Goal: Information Seeking & Learning: Learn about a topic

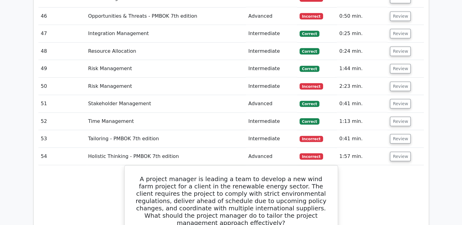
scroll to position [1678, 0]
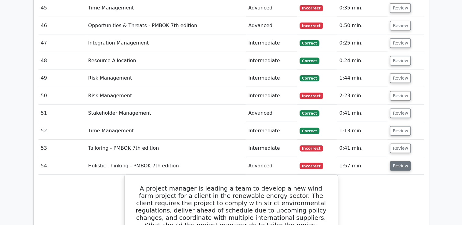
click at [398, 161] on button "Review" at bounding box center [400, 165] width 21 height 9
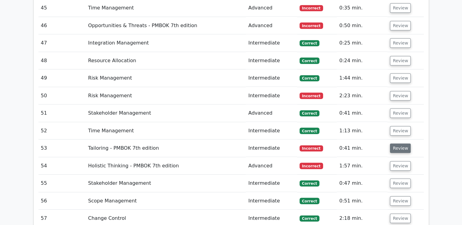
click at [398, 144] on button "Review" at bounding box center [400, 148] width 21 height 9
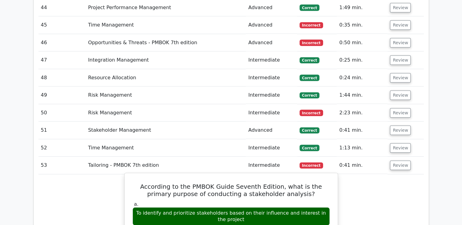
scroll to position [1708, 0]
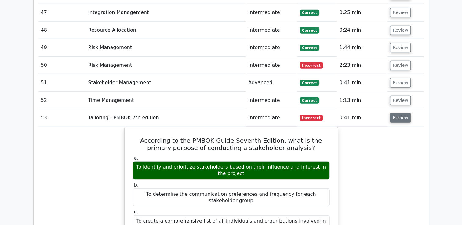
click at [402, 113] on button "Review" at bounding box center [400, 117] width 21 height 9
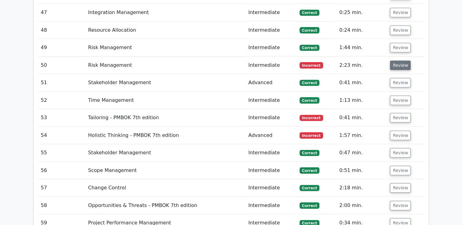
click at [400, 61] on button "Review" at bounding box center [400, 65] width 21 height 9
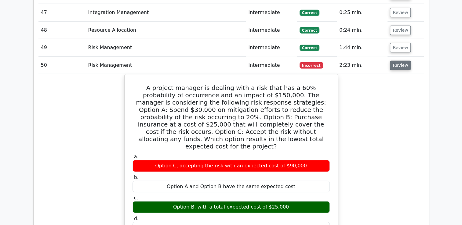
click at [398, 61] on button "Review" at bounding box center [400, 65] width 21 height 9
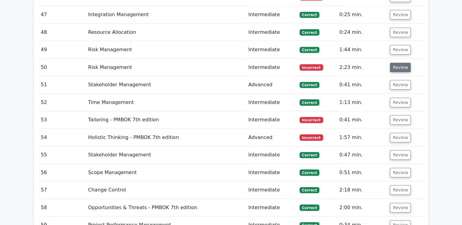
scroll to position [1647, 0]
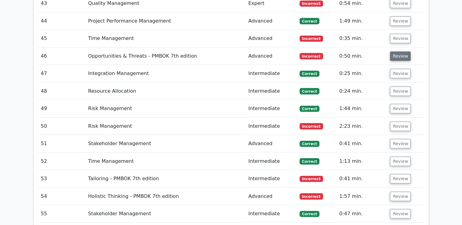
click at [394, 52] on button "Review" at bounding box center [400, 56] width 21 height 9
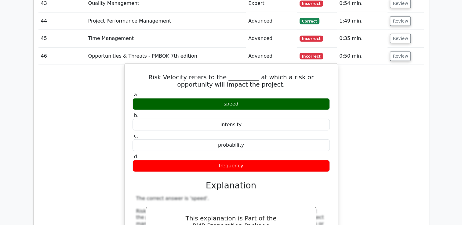
scroll to position [1586, 0]
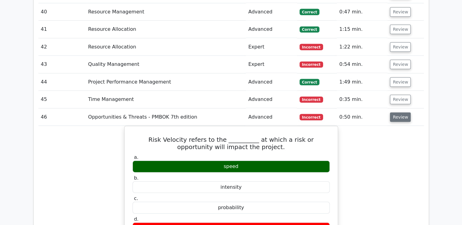
click at [395, 113] on button "Review" at bounding box center [400, 117] width 21 height 9
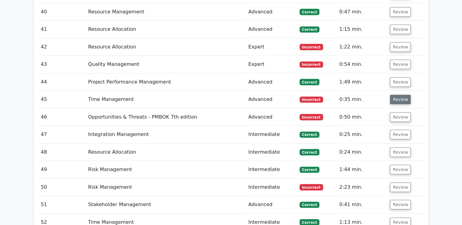
click at [397, 95] on button "Review" at bounding box center [400, 99] width 21 height 9
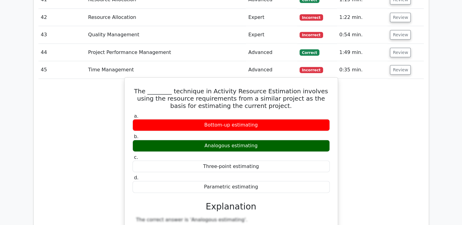
scroll to position [1617, 0]
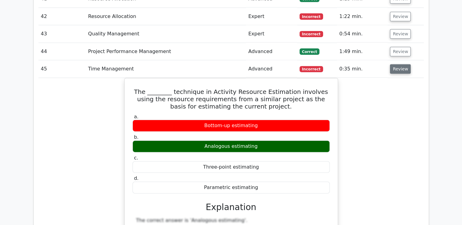
click at [397, 64] on button "Review" at bounding box center [400, 68] width 21 height 9
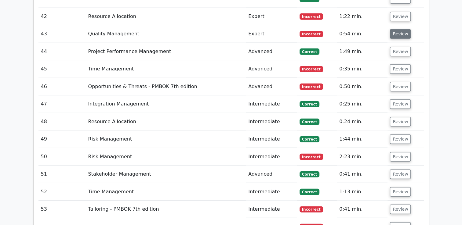
click at [397, 29] on button "Review" at bounding box center [400, 33] width 21 height 9
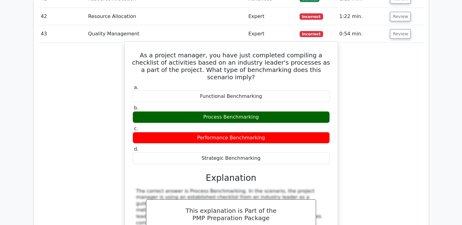
scroll to position [1556, 0]
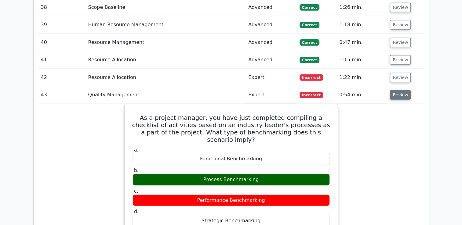
click at [398, 90] on button "Review" at bounding box center [400, 94] width 21 height 9
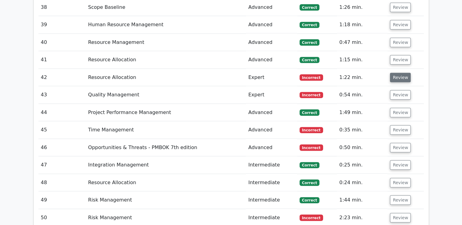
click at [397, 73] on button "Review" at bounding box center [400, 77] width 21 height 9
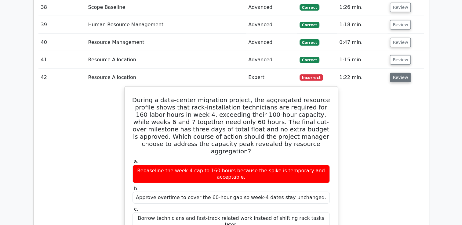
click at [401, 73] on button "Review" at bounding box center [400, 77] width 21 height 9
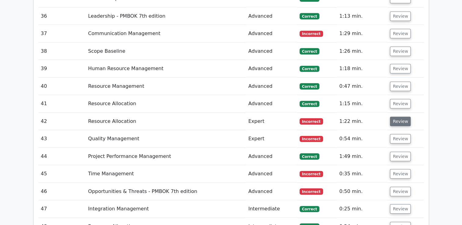
scroll to position [1434, 0]
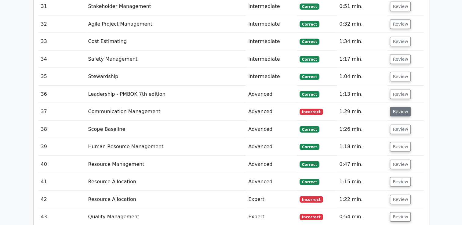
click at [400, 107] on button "Review" at bounding box center [400, 111] width 21 height 9
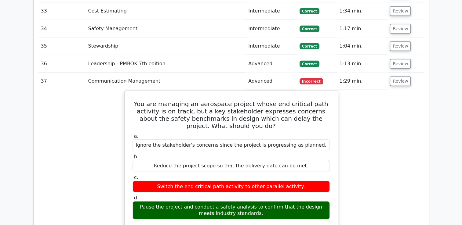
scroll to position [1464, 0]
click at [399, 77] on button "Review" at bounding box center [400, 81] width 21 height 9
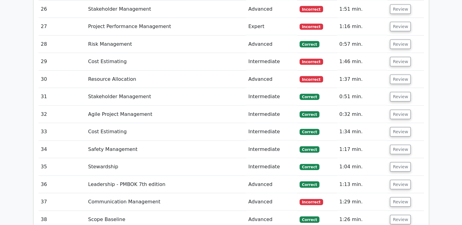
scroll to position [1342, 0]
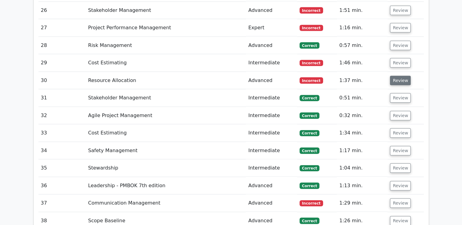
click at [399, 76] on button "Review" at bounding box center [400, 80] width 21 height 9
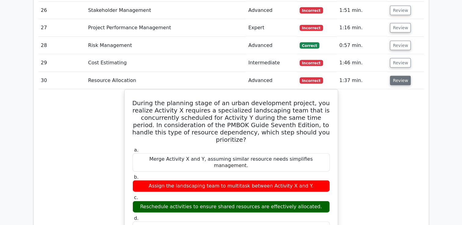
click at [400, 76] on button "Review" at bounding box center [400, 80] width 21 height 9
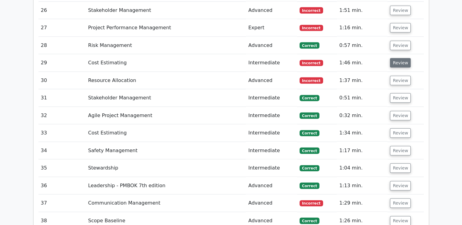
click at [401, 58] on button "Review" at bounding box center [400, 62] width 21 height 9
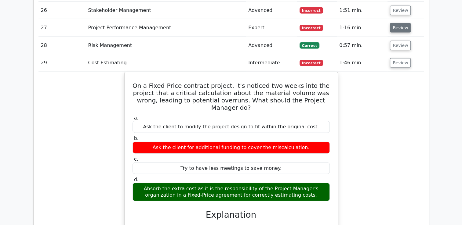
click at [401, 23] on button "Review" at bounding box center [400, 27] width 21 height 9
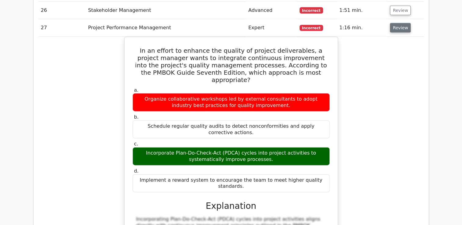
click at [392, 23] on button "Review" at bounding box center [400, 27] width 21 height 9
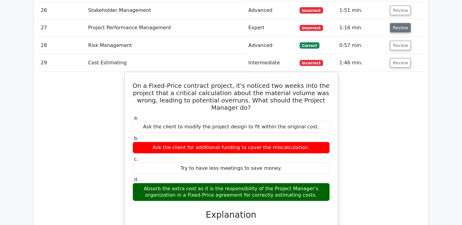
click at [392, 23] on button "Review" at bounding box center [400, 27] width 21 height 9
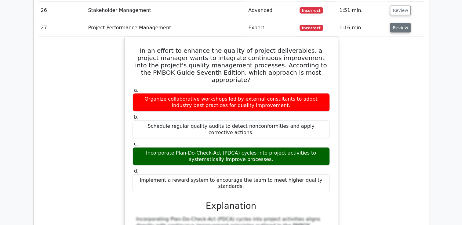
click at [392, 23] on button "Review" at bounding box center [400, 27] width 21 height 9
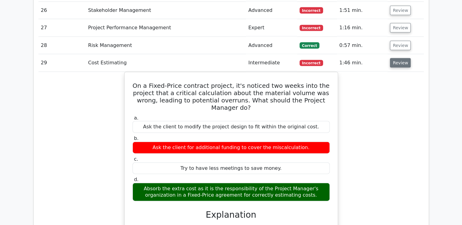
click at [394, 58] on button "Review" at bounding box center [400, 62] width 21 height 9
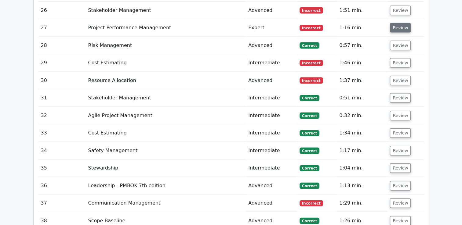
click at [397, 23] on button "Review" at bounding box center [400, 27] width 21 height 9
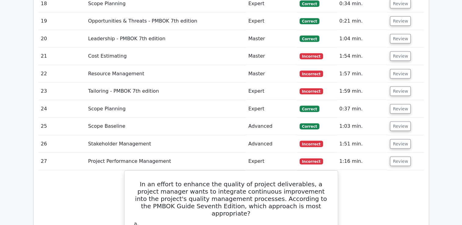
scroll to position [1190, 0]
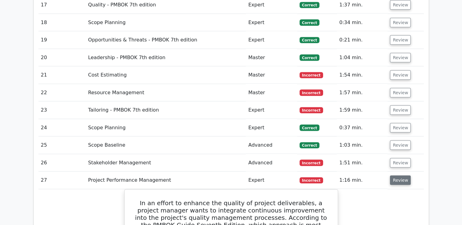
click at [402, 176] on button "Review" at bounding box center [400, 180] width 21 height 9
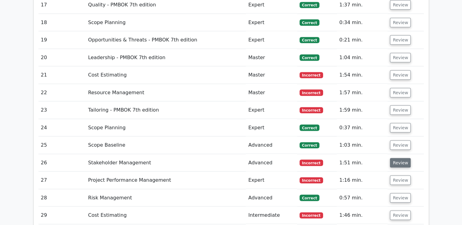
click at [400, 158] on button "Review" at bounding box center [400, 162] width 21 height 9
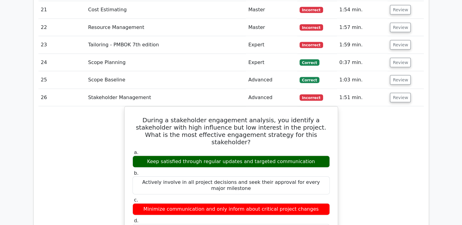
scroll to position [1281, 0]
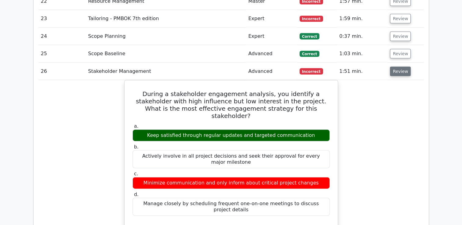
click at [398, 67] on button "Review" at bounding box center [400, 71] width 21 height 9
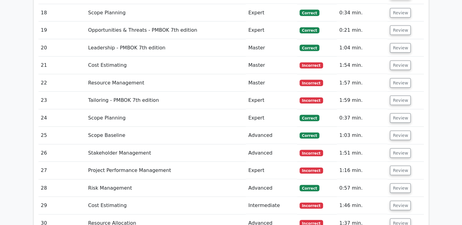
scroll to position [1190, 0]
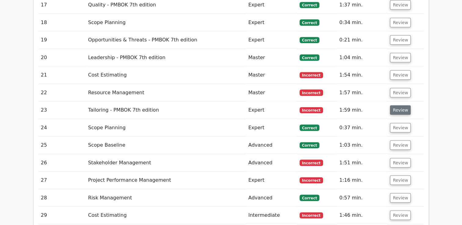
click at [401, 106] on button "Review" at bounding box center [400, 110] width 21 height 9
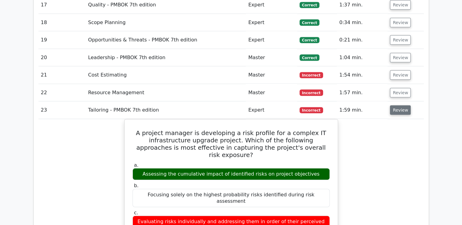
click at [398, 106] on button "Review" at bounding box center [400, 110] width 21 height 9
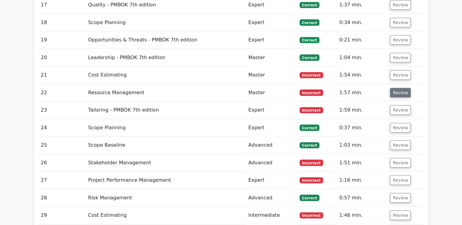
click at [398, 88] on button "Review" at bounding box center [400, 92] width 21 height 9
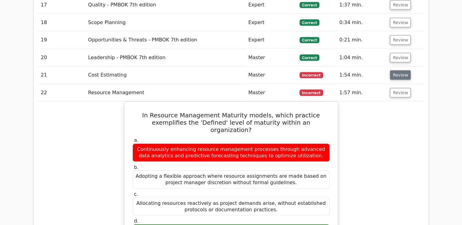
click at [397, 70] on button "Review" at bounding box center [400, 74] width 21 height 9
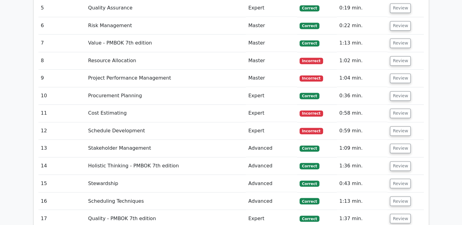
scroll to position [946, 0]
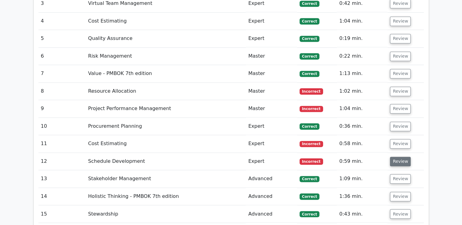
click at [394, 157] on button "Review" at bounding box center [400, 161] width 21 height 9
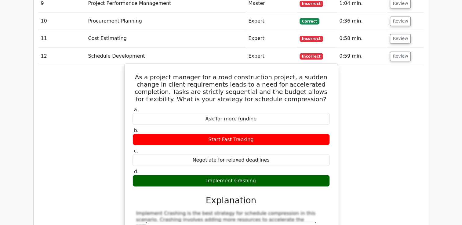
scroll to position [976, 0]
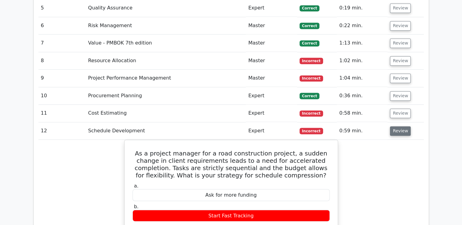
click at [398, 126] on button "Review" at bounding box center [400, 130] width 21 height 9
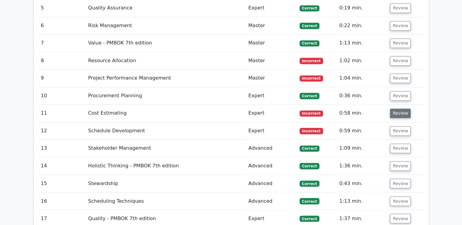
click at [397, 109] on button "Review" at bounding box center [400, 113] width 21 height 9
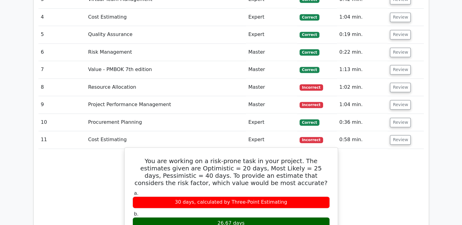
scroll to position [946, 0]
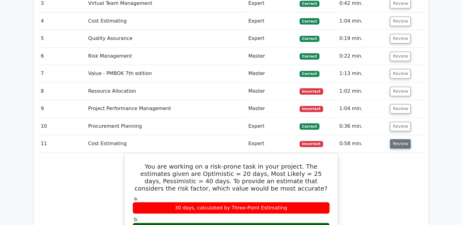
click at [398, 139] on button "Review" at bounding box center [400, 143] width 21 height 9
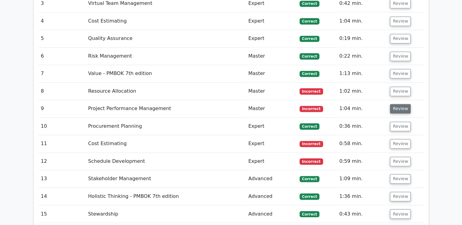
click at [396, 104] on button "Review" at bounding box center [400, 108] width 21 height 9
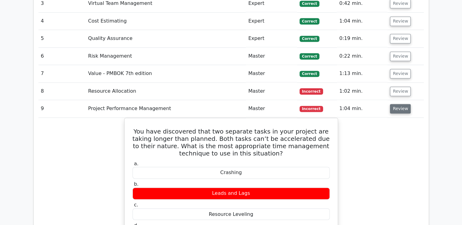
click at [395, 104] on button "Review" at bounding box center [400, 108] width 21 height 9
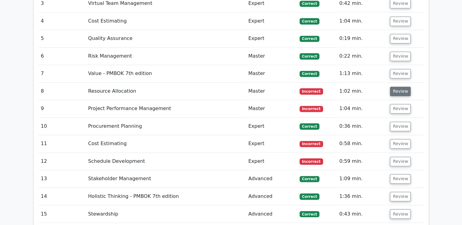
click at [398, 87] on button "Review" at bounding box center [400, 91] width 21 height 9
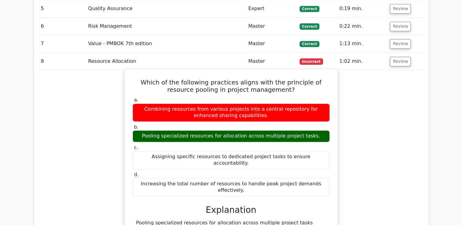
scroll to position [915, 0]
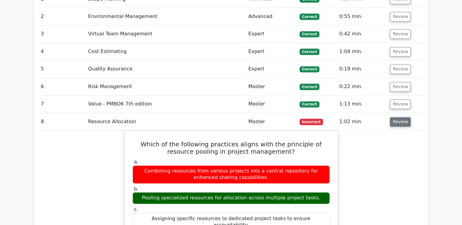
click at [404, 117] on button "Review" at bounding box center [400, 121] width 21 height 9
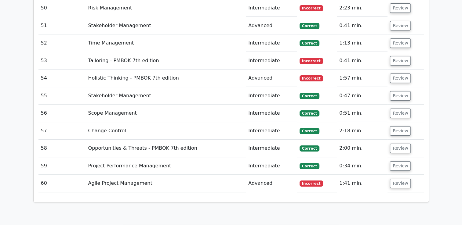
scroll to position [2379, 0]
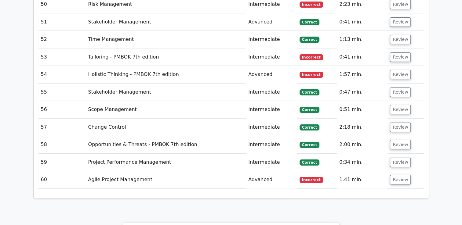
click at [311, 177] on span "Incorrect" at bounding box center [310, 180] width 23 height 6
click at [398, 175] on button "Review" at bounding box center [400, 179] width 21 height 9
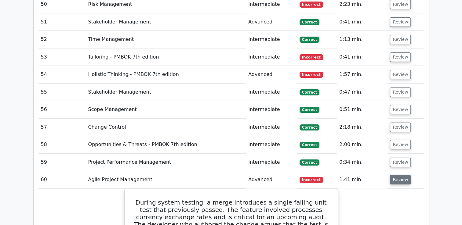
click at [398, 175] on button "Review" at bounding box center [400, 179] width 21 height 9
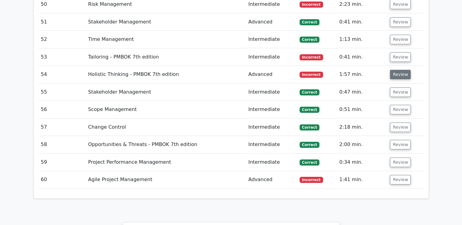
click at [395, 70] on button "Review" at bounding box center [400, 74] width 21 height 9
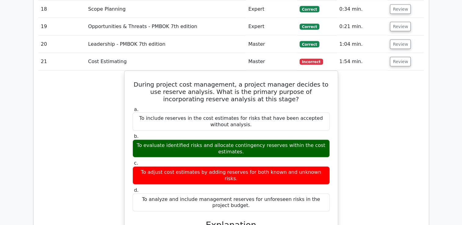
scroll to position [1220, 0]
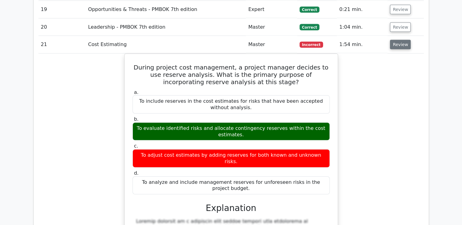
click at [394, 40] on button "Review" at bounding box center [400, 44] width 21 height 9
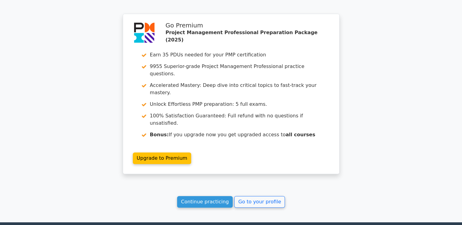
scroll to position [2580, 0]
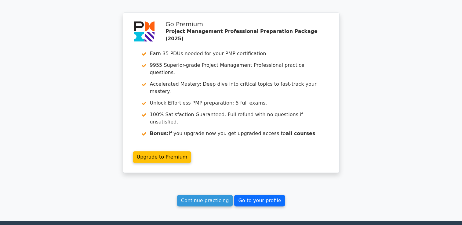
click at [258, 195] on link "Go to your profile" at bounding box center [259, 201] width 51 height 12
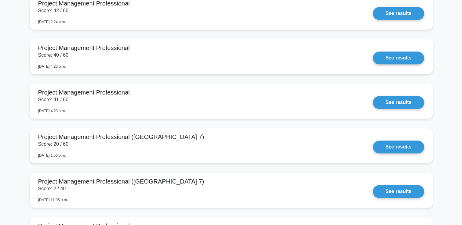
scroll to position [671, 0]
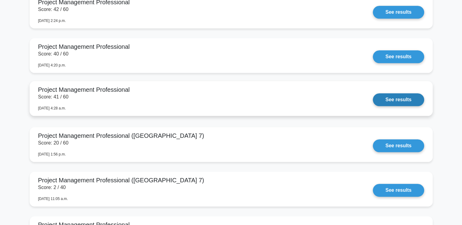
click at [397, 101] on link "See results" at bounding box center [397, 99] width 51 height 13
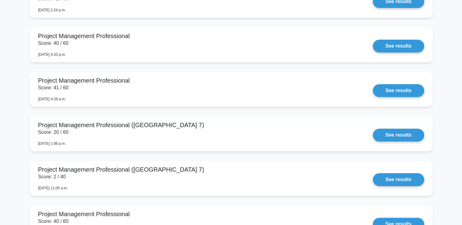
scroll to position [714, 0]
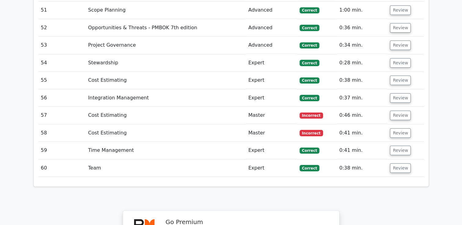
scroll to position [2145, 0]
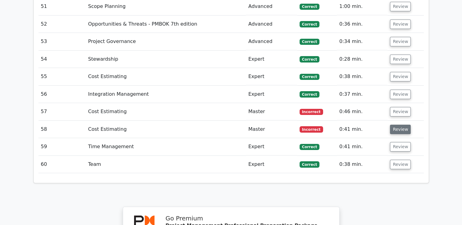
click at [395, 125] on button "Review" at bounding box center [400, 129] width 21 height 9
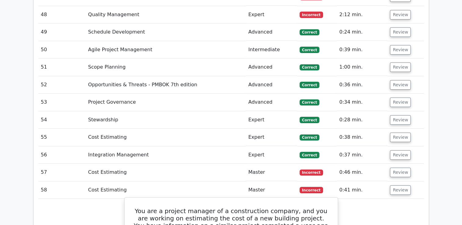
scroll to position [2084, 0]
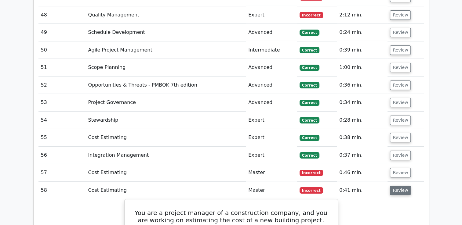
click at [396, 186] on button "Review" at bounding box center [400, 190] width 21 height 9
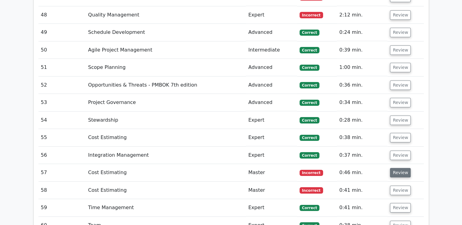
click at [398, 168] on button "Review" at bounding box center [400, 172] width 21 height 9
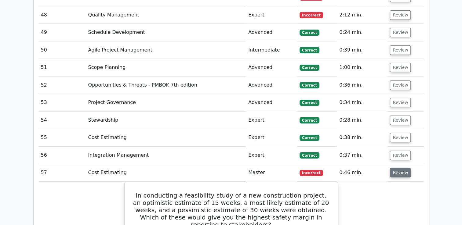
click at [399, 168] on button "Review" at bounding box center [400, 172] width 21 height 9
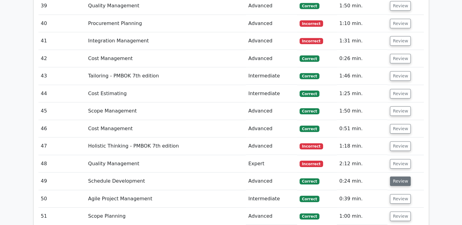
scroll to position [1932, 0]
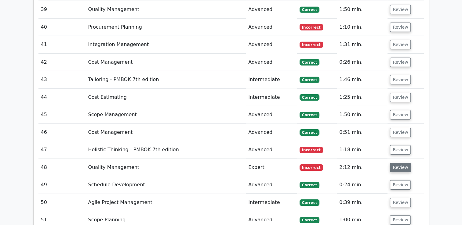
click at [398, 163] on button "Review" at bounding box center [400, 167] width 21 height 9
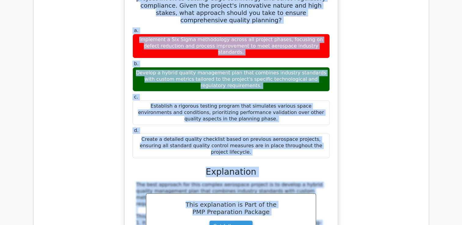
scroll to position [2189, 0]
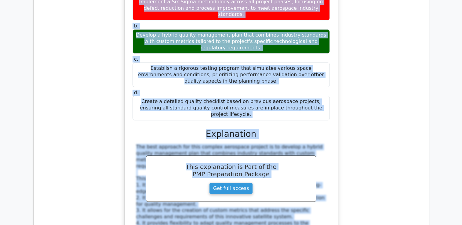
drag, startPoint x: 141, startPoint y: 68, endPoint x: 323, endPoint y: 36, distance: 185.2
click at [323, 36] on div "You are managing a complex aerospace project developing a new satellite system.…" at bounding box center [231, 163] width 208 height 487
copy div "You are managing a complex aerospace project developing a new satellite system.…"
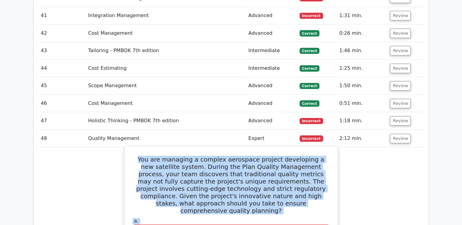
scroll to position [1945, 0]
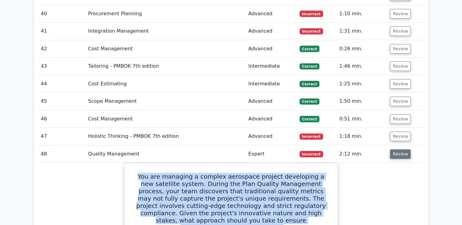
click at [396, 149] on button "Review" at bounding box center [400, 153] width 21 height 9
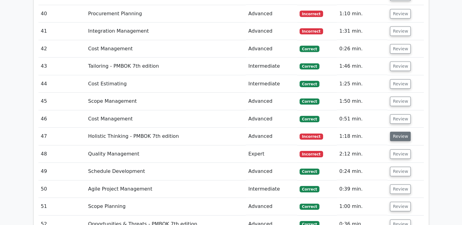
click at [398, 132] on button "Review" at bounding box center [400, 136] width 21 height 9
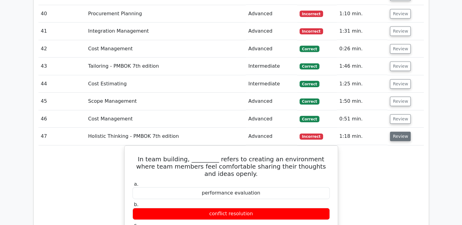
click at [401, 132] on button "Review" at bounding box center [400, 136] width 21 height 9
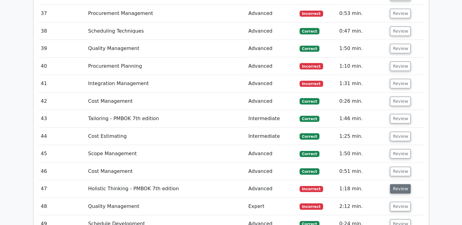
scroll to position [1884, 0]
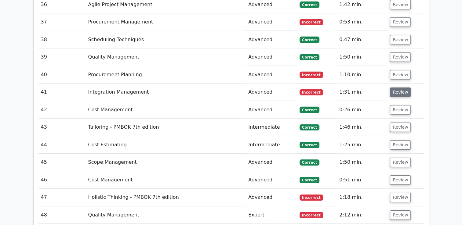
click at [393, 88] on button "Review" at bounding box center [400, 92] width 21 height 9
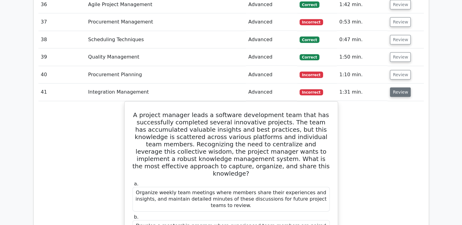
click at [397, 88] on button "Review" at bounding box center [400, 92] width 21 height 9
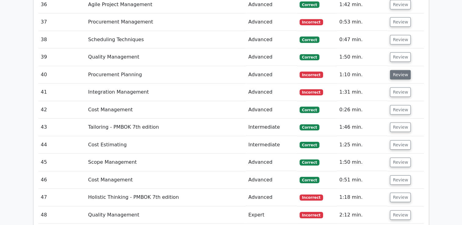
click at [397, 70] on button "Review" at bounding box center [400, 74] width 21 height 9
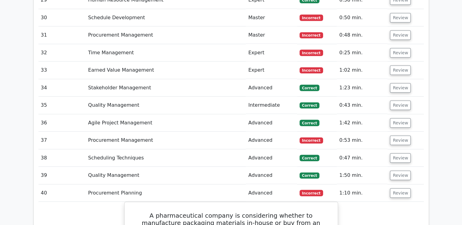
scroll to position [1762, 0]
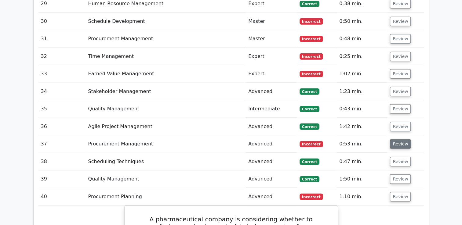
click at [397, 139] on button "Review" at bounding box center [400, 143] width 21 height 9
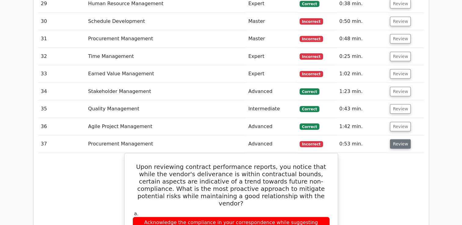
click at [393, 139] on button "Review" at bounding box center [400, 143] width 21 height 9
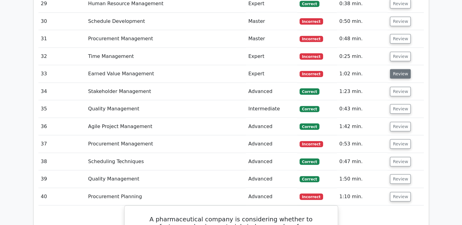
click at [398, 69] on button "Review" at bounding box center [400, 73] width 21 height 9
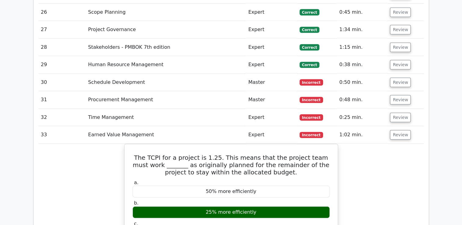
scroll to position [1670, 0]
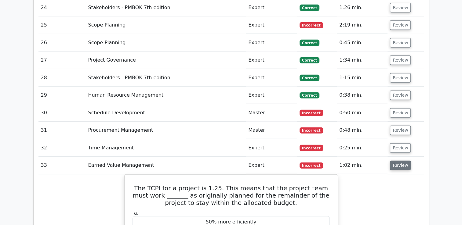
click at [398, 161] on button "Review" at bounding box center [400, 165] width 21 height 9
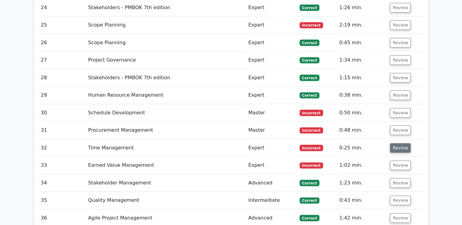
click at [398, 143] on button "Review" at bounding box center [400, 147] width 21 height 9
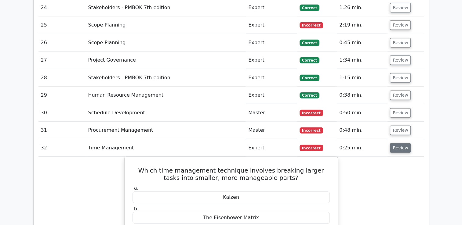
click at [397, 143] on button "Review" at bounding box center [400, 147] width 21 height 9
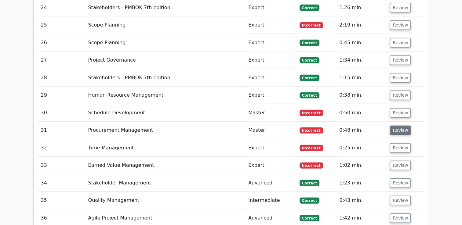
click at [393, 126] on button "Review" at bounding box center [400, 130] width 21 height 9
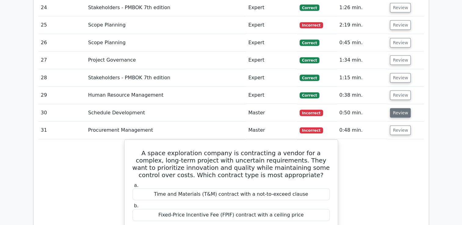
click at [397, 108] on button "Review" at bounding box center [400, 112] width 21 height 9
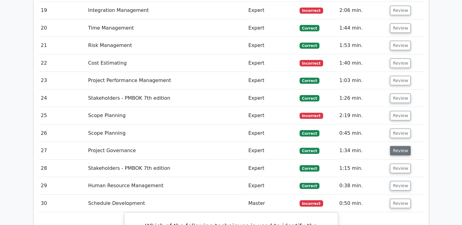
scroll to position [1579, 0]
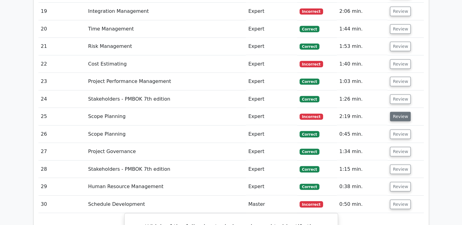
click at [399, 112] on button "Review" at bounding box center [400, 116] width 21 height 9
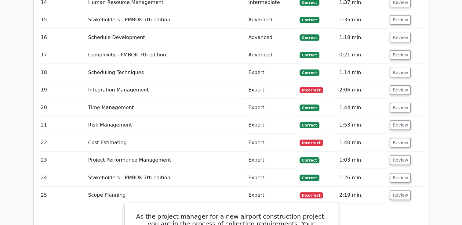
scroll to position [1457, 0]
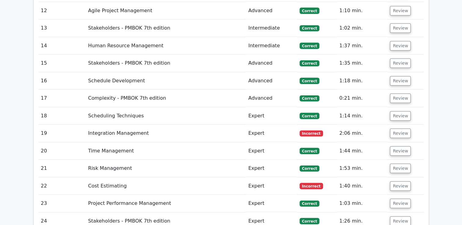
click at [399, 181] on button "Review" at bounding box center [400, 185] width 21 height 9
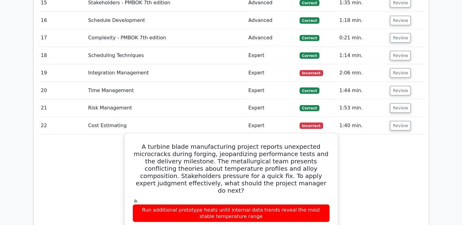
scroll to position [1518, 0]
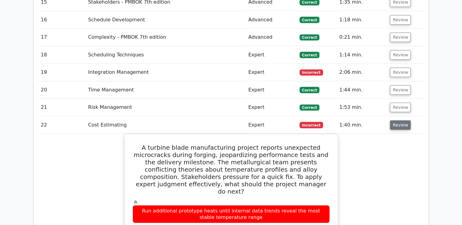
click at [403, 120] on button "Review" at bounding box center [400, 124] width 21 height 9
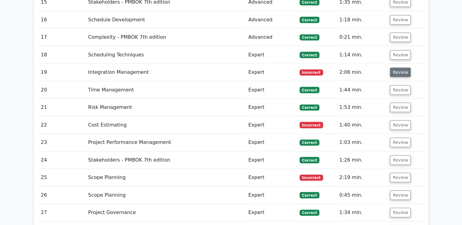
click at [395, 68] on button "Review" at bounding box center [400, 72] width 21 height 9
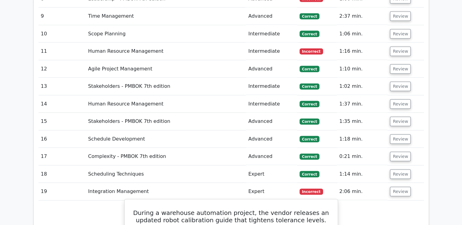
scroll to position [1396, 0]
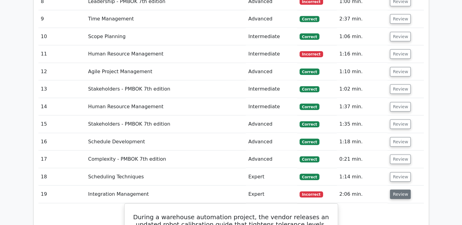
click at [398, 190] on button "Review" at bounding box center [400, 194] width 21 height 9
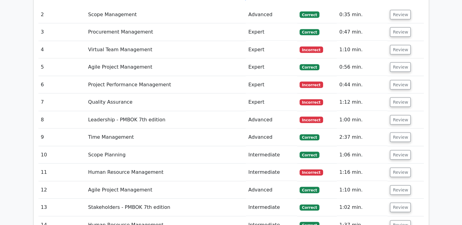
scroll to position [1274, 0]
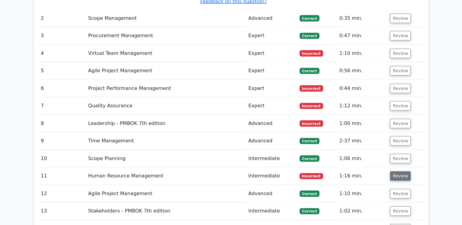
click at [397, 171] on button "Review" at bounding box center [400, 175] width 21 height 9
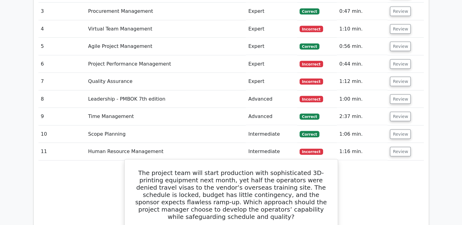
scroll to position [1335, 0]
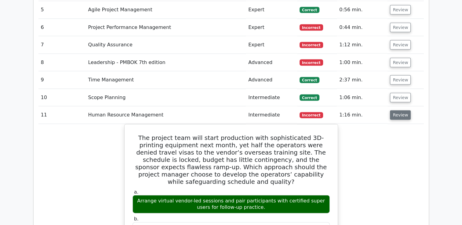
click at [399, 110] on button "Review" at bounding box center [400, 114] width 21 height 9
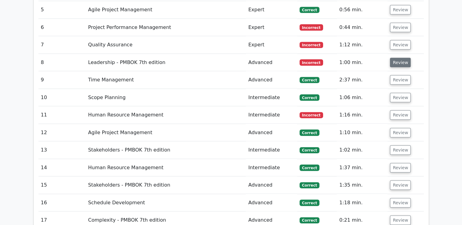
click at [394, 58] on button "Review" at bounding box center [400, 62] width 21 height 9
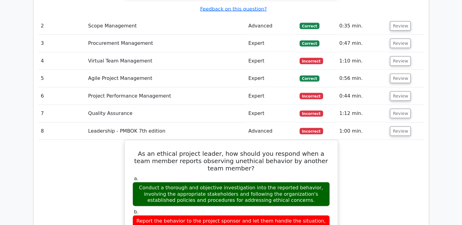
scroll to position [1274, 0]
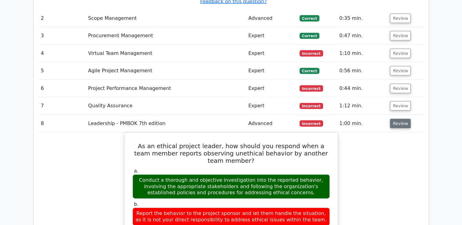
click at [397, 119] on button "Review" at bounding box center [400, 123] width 21 height 9
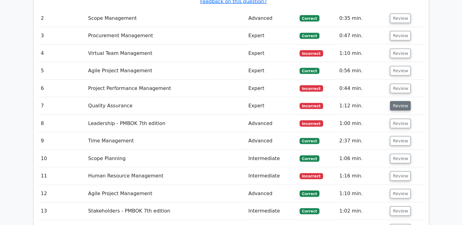
click at [395, 101] on button "Review" at bounding box center [400, 105] width 21 height 9
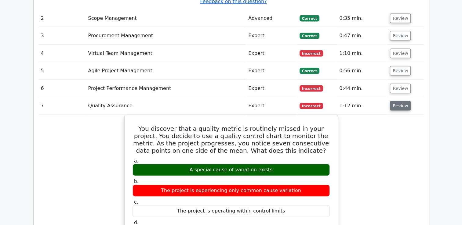
click at [395, 101] on button "Review" at bounding box center [400, 105] width 21 height 9
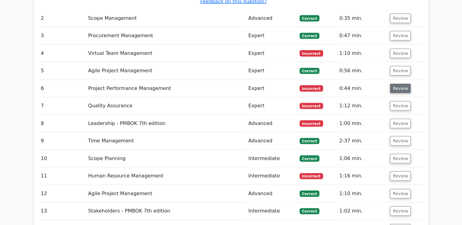
click at [397, 84] on button "Review" at bounding box center [400, 88] width 21 height 9
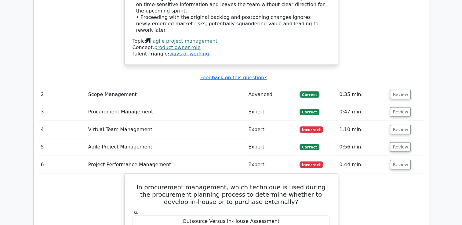
scroll to position [1182, 0]
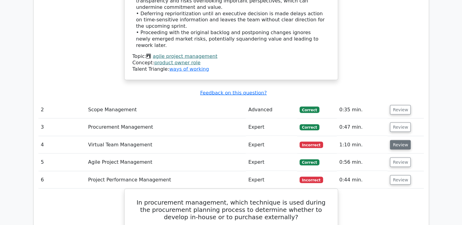
click at [399, 140] on button "Review" at bounding box center [400, 144] width 21 height 9
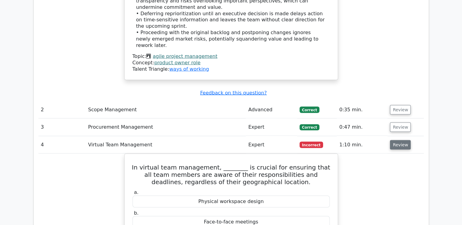
click at [399, 140] on button "Review" at bounding box center [400, 144] width 21 height 9
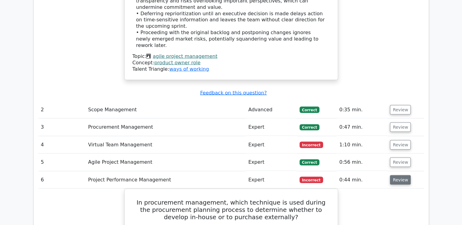
click at [398, 175] on button "Review" at bounding box center [400, 179] width 21 height 9
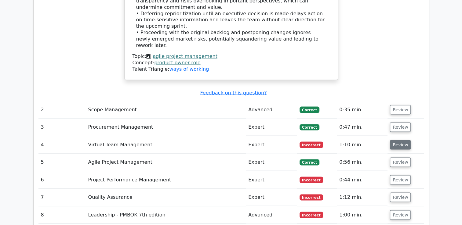
drag, startPoint x: 393, startPoint y: 84, endPoint x: 400, endPoint y: 87, distance: 7.4
click at [394, 136] on td "Review" at bounding box center [405, 144] width 36 height 17
click at [399, 140] on button "Review" at bounding box center [400, 144] width 21 height 9
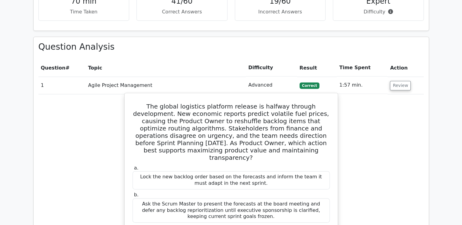
scroll to position [725, 0]
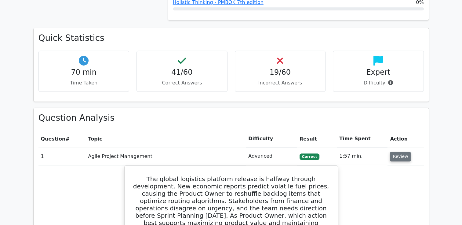
click at [398, 152] on button "Review" at bounding box center [400, 156] width 21 height 9
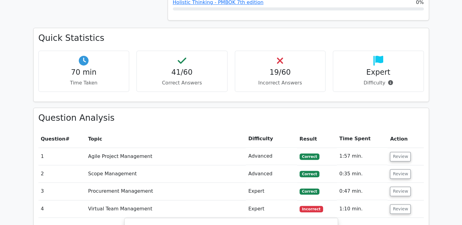
scroll to position [786, 0]
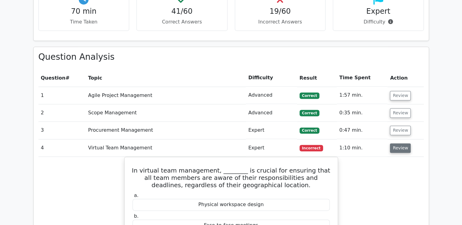
click at [400, 143] on button "Review" at bounding box center [400, 147] width 21 height 9
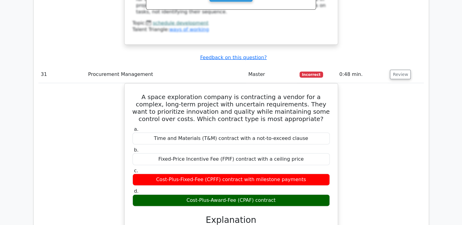
scroll to position [1304, 0]
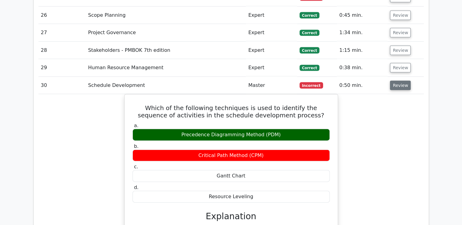
click at [393, 81] on button "Review" at bounding box center [400, 85] width 21 height 9
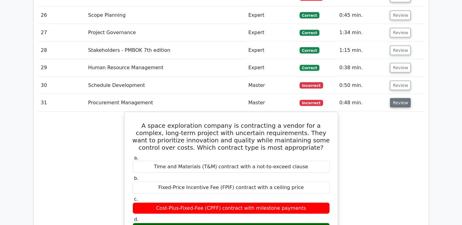
click at [394, 98] on button "Review" at bounding box center [400, 102] width 21 height 9
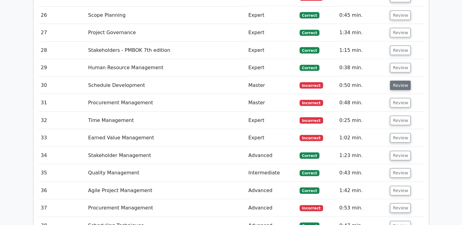
click at [394, 81] on button "Review" at bounding box center [400, 85] width 21 height 9
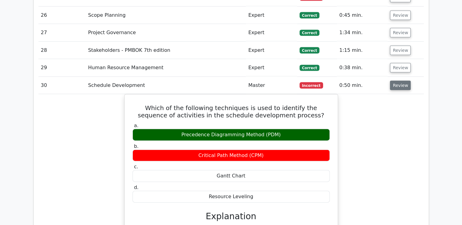
click at [395, 81] on button "Review" at bounding box center [400, 85] width 21 height 9
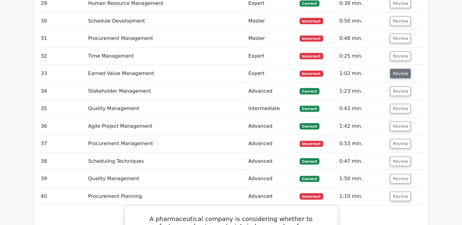
scroll to position [1487, 0]
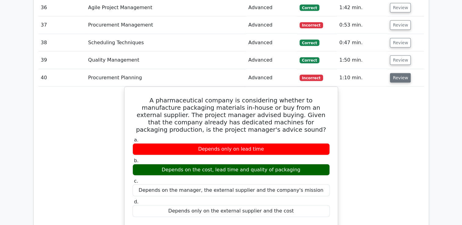
click at [393, 73] on button "Review" at bounding box center [400, 77] width 21 height 9
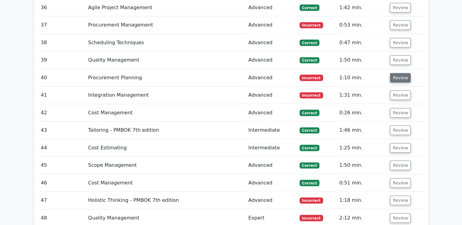
click at [393, 73] on button "Review" at bounding box center [400, 77] width 21 height 9
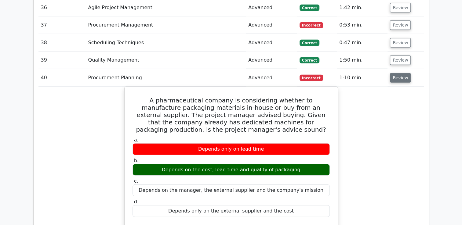
click at [393, 73] on button "Review" at bounding box center [400, 77] width 21 height 9
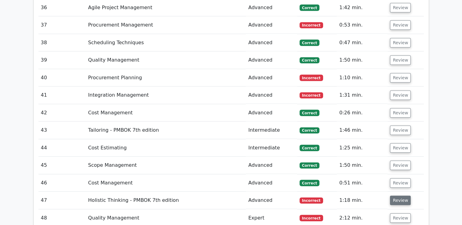
click at [394, 196] on button "Review" at bounding box center [400, 200] width 21 height 9
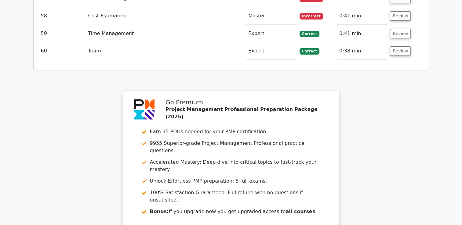
scroll to position [2167, 0]
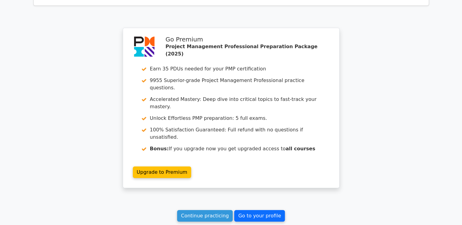
click at [260, 210] on link "Go to your profile" at bounding box center [259, 216] width 51 height 12
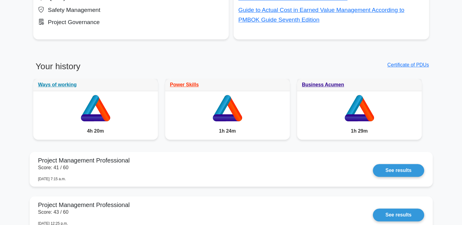
scroll to position [488, 0]
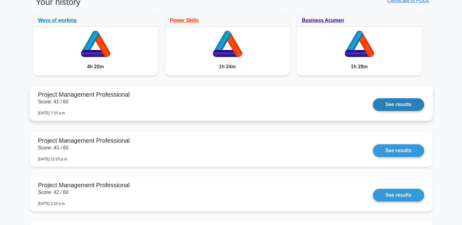
click at [398, 107] on link "See results" at bounding box center [397, 104] width 51 height 13
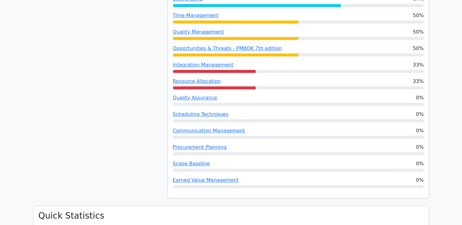
scroll to position [549, 0]
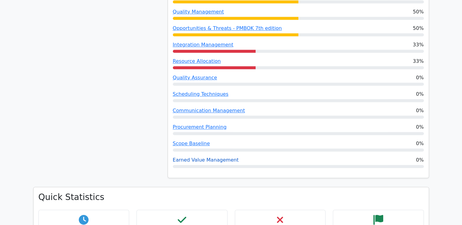
click at [211, 157] on link "Earned Value Management" at bounding box center [206, 160] width 66 height 6
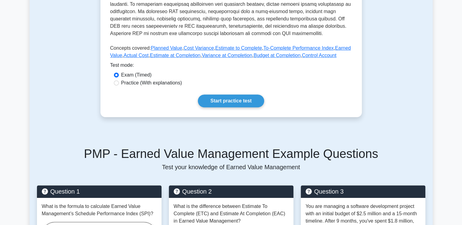
scroll to position [244, 0]
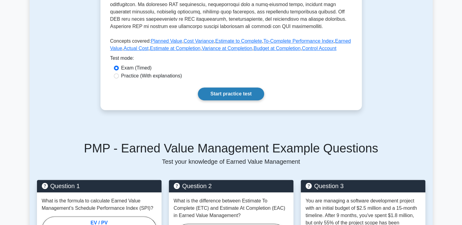
click at [232, 95] on link "Start practice test" at bounding box center [231, 94] width 66 height 13
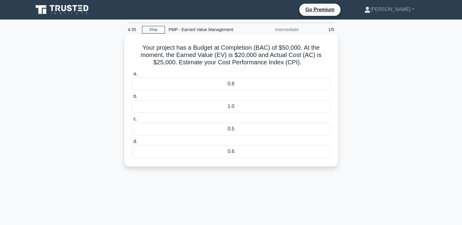
click at [235, 84] on div "0.8" at bounding box center [231, 83] width 198 height 13
click at [132, 76] on input "a. 0.8" at bounding box center [132, 74] width 0 height 4
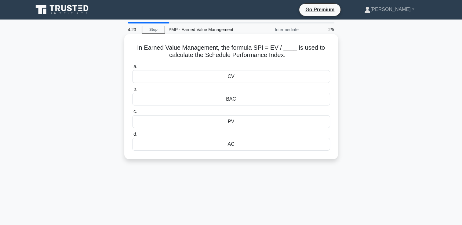
click at [232, 122] on div "PV" at bounding box center [231, 121] width 198 height 13
click at [132, 114] on input "c. PV" at bounding box center [132, 112] width 0 height 4
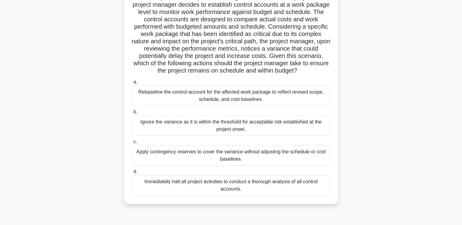
scroll to position [61, 0]
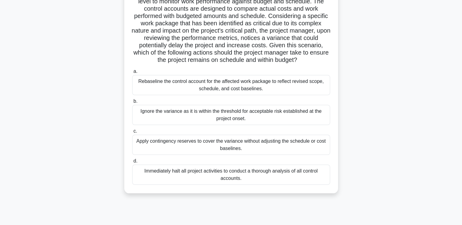
click at [231, 184] on div "Immediately halt all project activities to conduct a thorough analysis of all c…" at bounding box center [231, 175] width 198 height 20
click at [132, 163] on input "d. Immediately halt all project activities to conduct a thorough analysis of al…" at bounding box center [132, 161] width 0 height 4
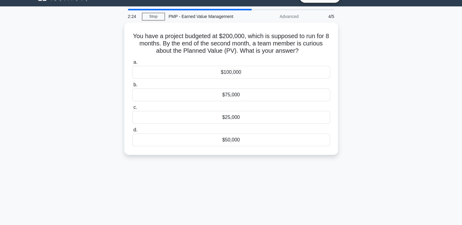
scroll to position [0, 0]
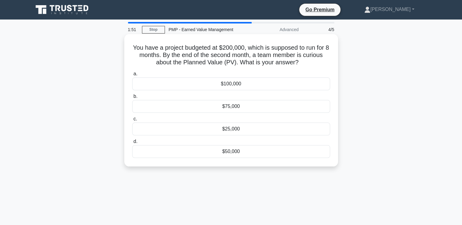
click at [234, 152] on div "$50,000" at bounding box center [231, 151] width 198 height 13
click at [132, 144] on input "d. $50,000" at bounding box center [132, 142] width 0 height 4
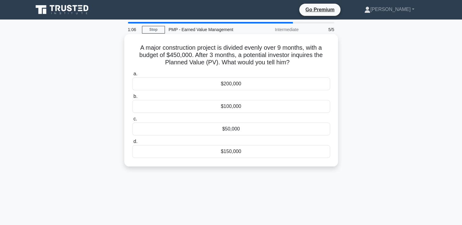
click at [233, 154] on div "$150,000" at bounding box center [231, 151] width 198 height 13
click at [132, 144] on input "d. $150,000" at bounding box center [132, 142] width 0 height 4
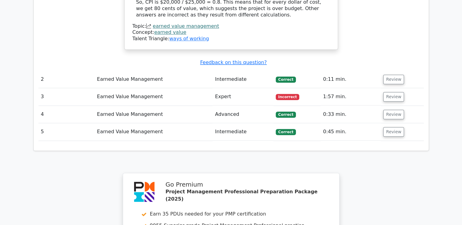
scroll to position [671, 0]
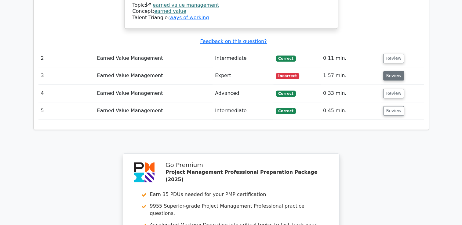
click at [386, 71] on button "Review" at bounding box center [393, 75] width 21 height 9
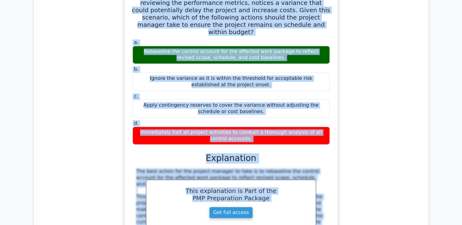
scroll to position [877, 0]
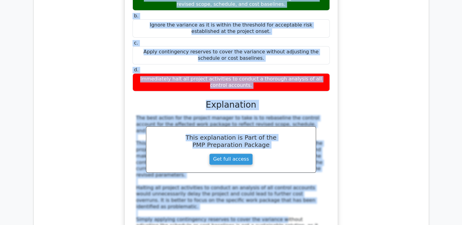
drag, startPoint x: 134, startPoint y: 105, endPoint x: 275, endPoint y: 56, distance: 148.6
click at [275, 56] on div "In the implementation phase of a large-scale construction project, the project …" at bounding box center [231, 78] width 208 height 397
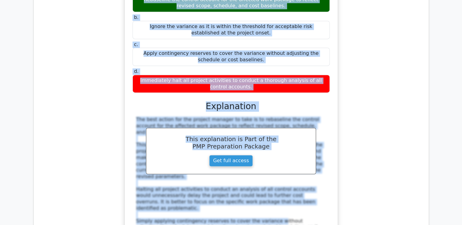
copy div "In the implementation phase of a large-scale construction project, the project …"
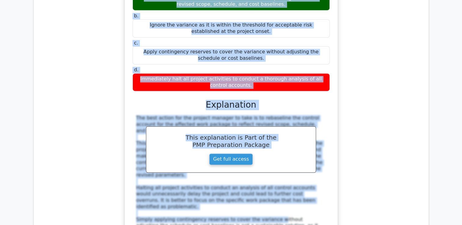
scroll to position [755, 0]
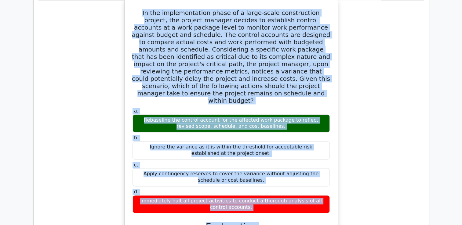
click at [253, 141] on div "Ignore the variance as it is within the threshold for acceptable risk establish…" at bounding box center [230, 150] width 197 height 18
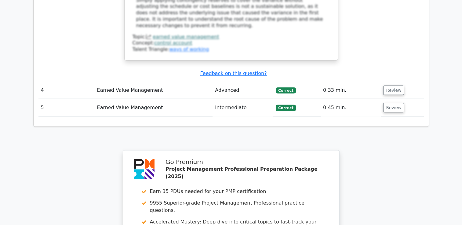
scroll to position [1229, 0]
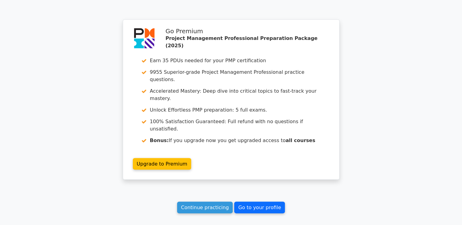
click at [253, 202] on link "Go to your profile" at bounding box center [259, 208] width 51 height 12
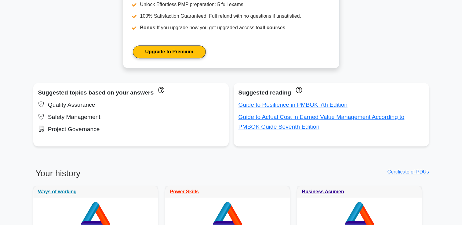
scroll to position [336, 0]
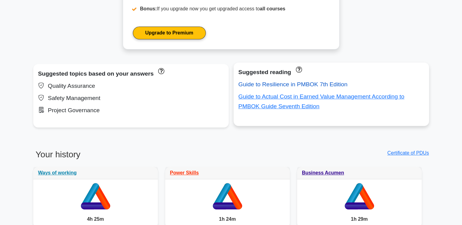
click at [298, 86] on link "Guide to Resilience in PMBOK 7th Edition" at bounding box center [292, 84] width 109 height 6
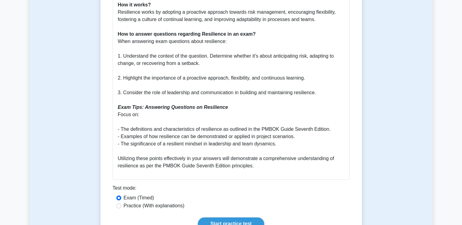
scroll to position [336, 0]
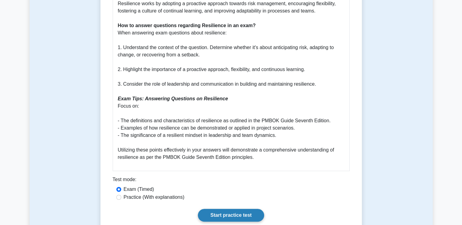
click at [217, 216] on link "Start practice test" at bounding box center [231, 215] width 66 height 13
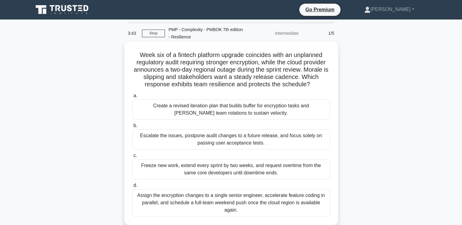
click at [228, 116] on div "Create a revised iteration plan that builds buffer for encryption tasks and sta…" at bounding box center [231, 109] width 198 height 20
click at [132, 98] on input "a. Create a revised iteration plan that builds buffer for encryption tasks and …" at bounding box center [132, 96] width 0 height 4
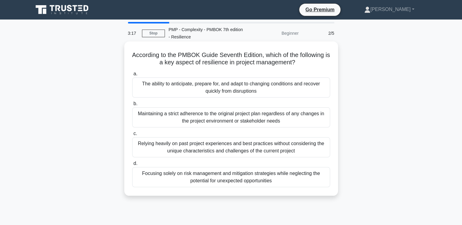
click at [225, 90] on div "The ability to anticipate, prepare for, and adapt to changing conditions and re…" at bounding box center [231, 87] width 198 height 20
click at [132, 76] on input "a. The ability to anticipate, prepare for, and adapt to changing conditions and…" at bounding box center [132, 74] width 0 height 4
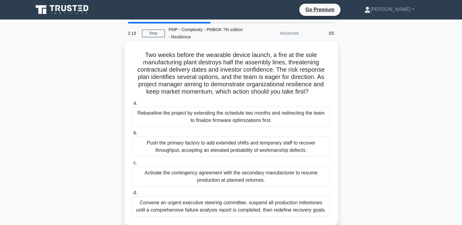
click at [250, 178] on div "Activate the contingency agreement with the secondary manufacturer to resume pr…" at bounding box center [231, 177] width 198 height 20
click at [132, 165] on input "c. Activate the contingency agreement with the secondary manufacturer to resume…" at bounding box center [132, 163] width 0 height 4
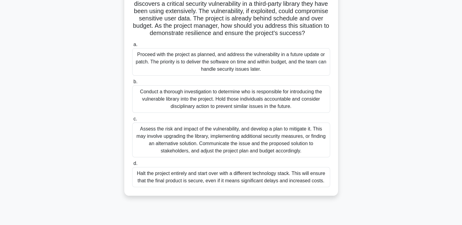
scroll to position [61, 0]
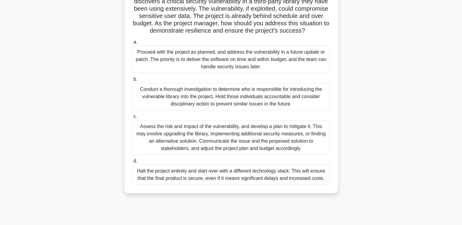
click at [210, 142] on div "Assess the risk and impact of the vulnerability, and develop a plan to mitigate…" at bounding box center [231, 137] width 198 height 35
click at [132, 119] on input "c. Assess the risk and impact of the vulnerability, and develop a plan to mitig…" at bounding box center [132, 117] width 0 height 4
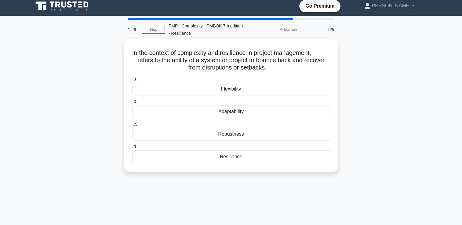
scroll to position [0, 0]
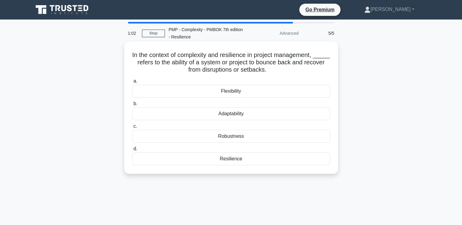
click at [228, 161] on div "Resilience" at bounding box center [231, 159] width 198 height 13
click at [132, 151] on input "d. Resilience" at bounding box center [132, 149] width 0 height 4
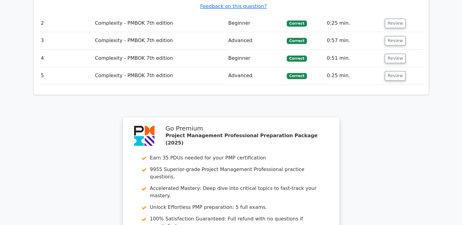
scroll to position [911, 0]
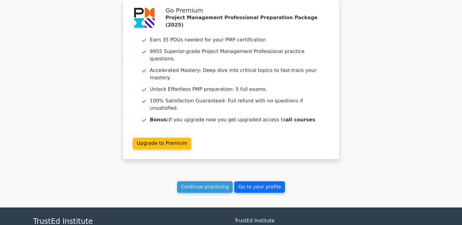
click at [255, 181] on link "Go to your profile" at bounding box center [259, 187] width 51 height 12
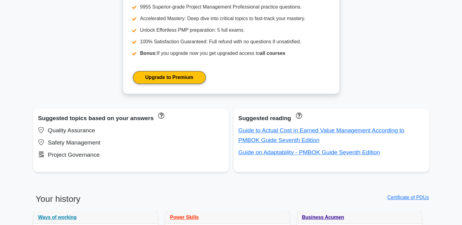
scroll to position [305, 0]
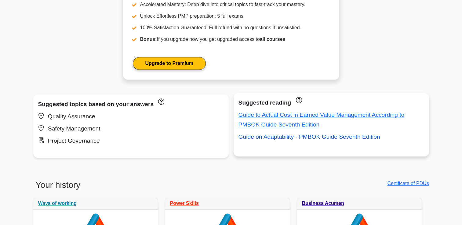
click at [283, 137] on link "Guide on Adaptability - PMBOK Guide Seventh Edition" at bounding box center [309, 137] width 142 height 6
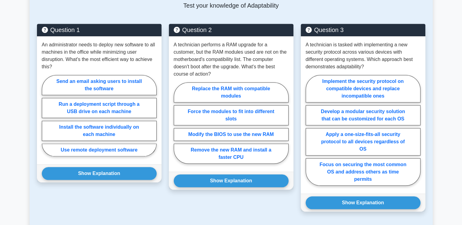
scroll to position [580, 0]
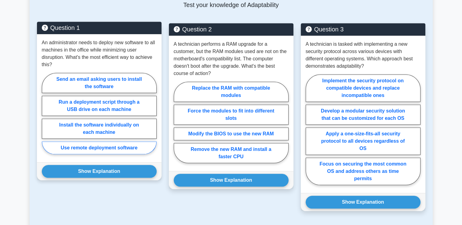
click at [105, 148] on label "Use remote deployment software" at bounding box center [99, 148] width 115 height 13
click at [46, 117] on input "Use remote deployment software" at bounding box center [44, 115] width 4 height 4
radio input "true"
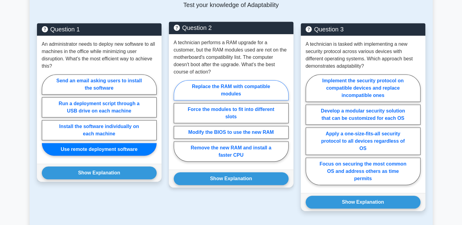
click at [224, 89] on label "Replace the RAM with compatible modules" at bounding box center [231, 90] width 115 height 20
click at [178, 121] on input "Replace the RAM with compatible modules" at bounding box center [176, 123] width 4 height 4
radio input "true"
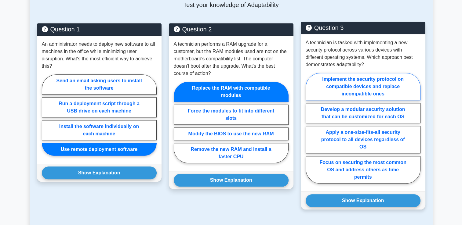
click at [354, 90] on label "Implement the security protocol on compatible devices and replace incompatible …" at bounding box center [362, 86] width 115 height 27
click at [309, 128] on input "Implement the security protocol on compatible devices and replace incompatible …" at bounding box center [307, 130] width 4 height 4
radio input "true"
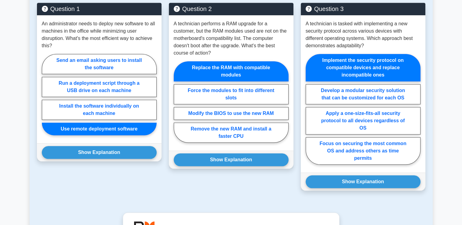
scroll to position [610, 0]
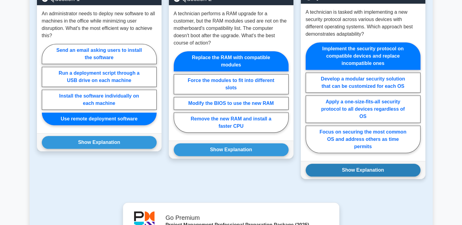
click at [352, 170] on button "Show Explanation" at bounding box center [362, 170] width 115 height 13
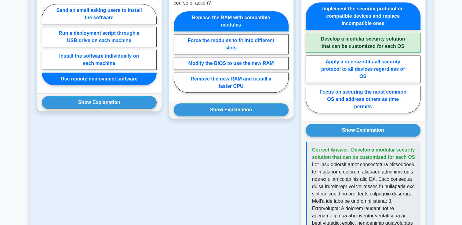
scroll to position [641, 0]
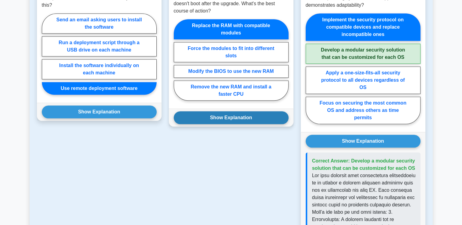
click at [220, 118] on button "Show Explanation" at bounding box center [231, 117] width 115 height 13
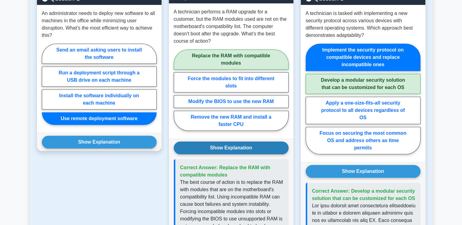
scroll to position [610, 0]
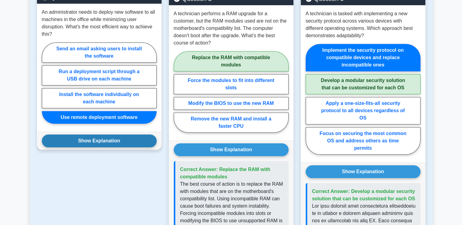
click at [103, 141] on button "Show Explanation" at bounding box center [99, 141] width 115 height 13
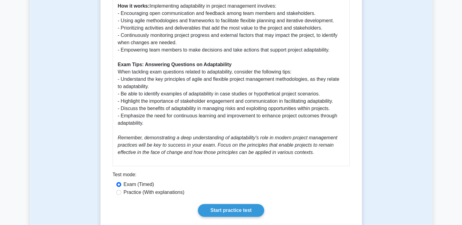
scroll to position [366, 0]
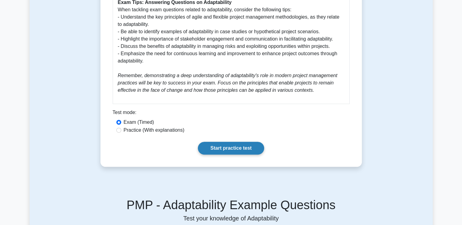
click at [227, 148] on link "Start practice test" at bounding box center [231, 148] width 66 height 13
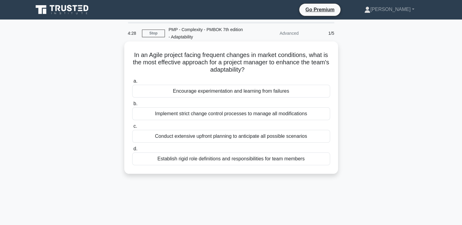
click at [218, 93] on div "Encourage experimentation and learning from failures" at bounding box center [231, 91] width 198 height 13
click at [132, 83] on input "a. Encourage experimentation and learning from failures" at bounding box center [132, 81] width 0 height 4
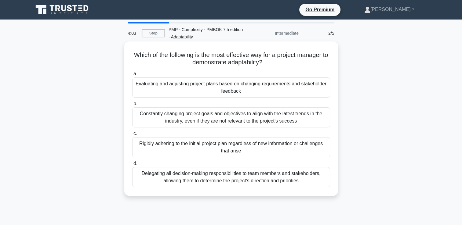
click at [220, 90] on div "Evaluating and adjusting project plans based on changing requirements and stake…" at bounding box center [231, 87] width 198 height 20
click at [132, 76] on input "a. Evaluating and adjusting project plans based on changing requirements and st…" at bounding box center [132, 74] width 0 height 4
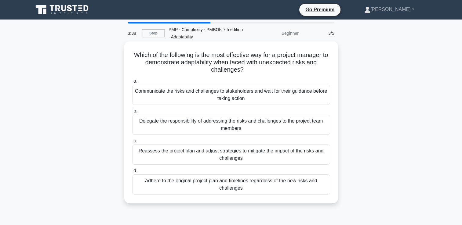
click at [235, 155] on div "Reassess the project plan and adjust strategies to mitigate the impact of the r…" at bounding box center [231, 155] width 198 height 20
click at [132, 143] on input "c. Reassess the project plan and adjust strategies to mitigate the impact of th…" at bounding box center [132, 141] width 0 height 4
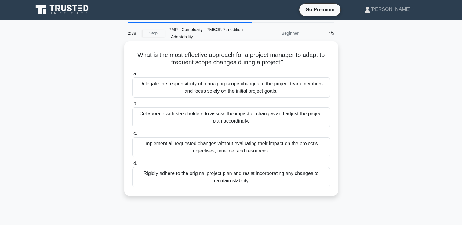
click at [246, 117] on div "Collaborate with stakeholders to assess the impact of changes and adjust the pr…" at bounding box center [231, 117] width 198 height 20
click at [132, 106] on input "b. Collaborate with stakeholders to assess the impact of changes and adjust the…" at bounding box center [132, 104] width 0 height 4
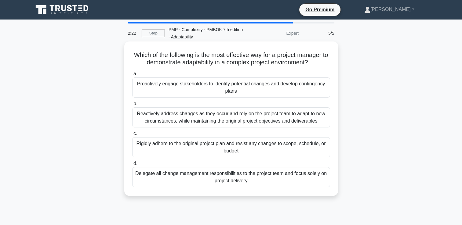
click at [222, 88] on div "Proactively engage stakeholders to identify potential changes and develop conti…" at bounding box center [231, 87] width 198 height 20
click at [132, 76] on input "a. Proactively engage stakeholders to identify potential changes and develop co…" at bounding box center [132, 74] width 0 height 4
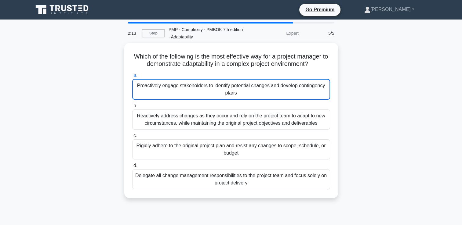
click at [185, 38] on div "PMP - Complexity - PMBOK 7th edition - Adaptability" at bounding box center [207, 33] width 84 height 20
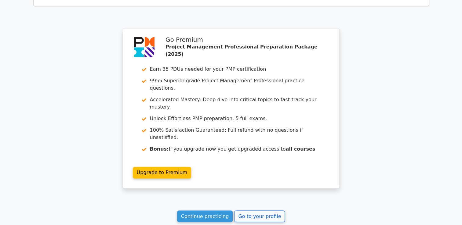
scroll to position [972, 0]
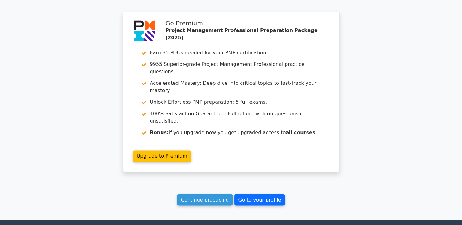
click at [255, 194] on link "Go to your profile" at bounding box center [259, 200] width 51 height 12
